Goal: Transaction & Acquisition: Purchase product/service

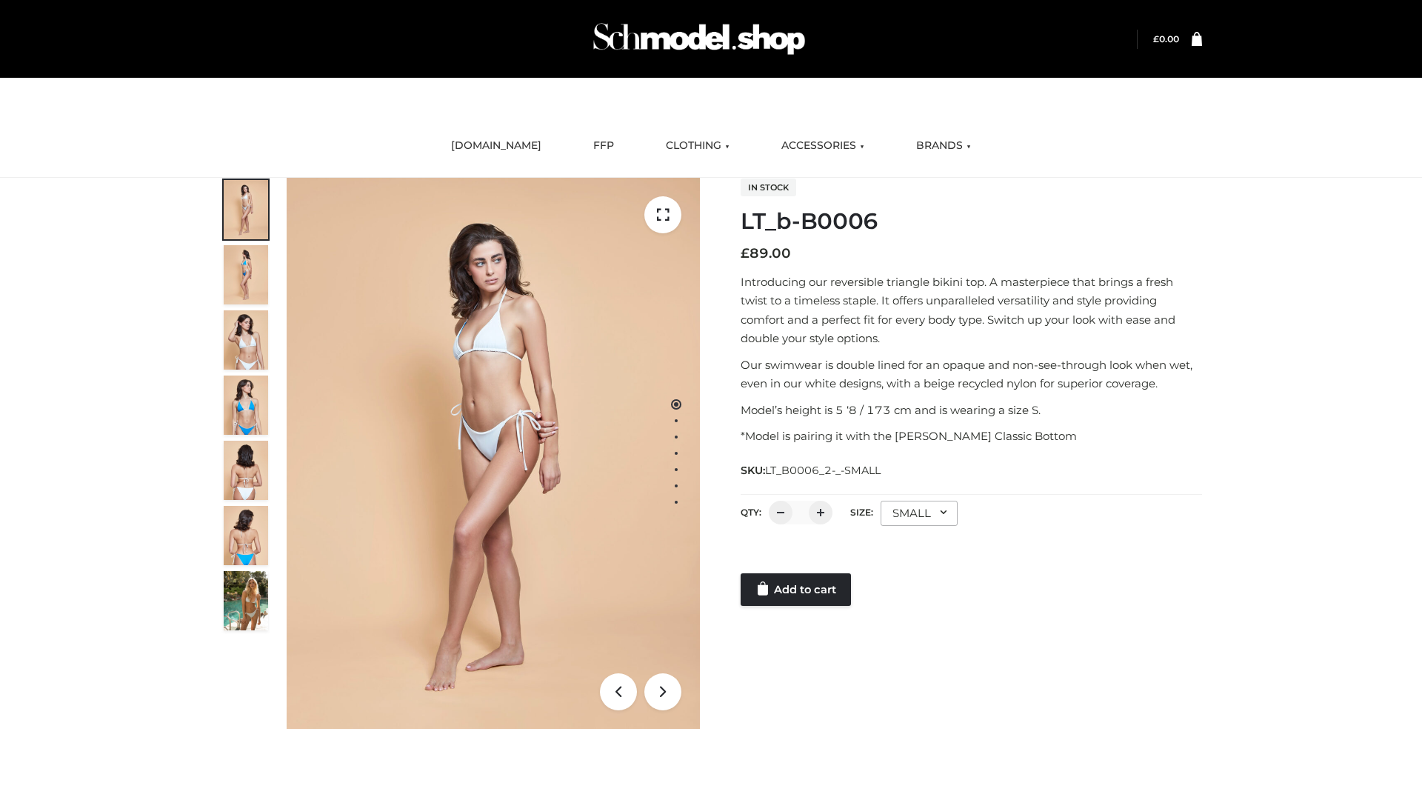
click at [797, 589] on link "Add to cart" at bounding box center [796, 589] width 110 height 33
